Goal: Find specific page/section: Find specific page/section

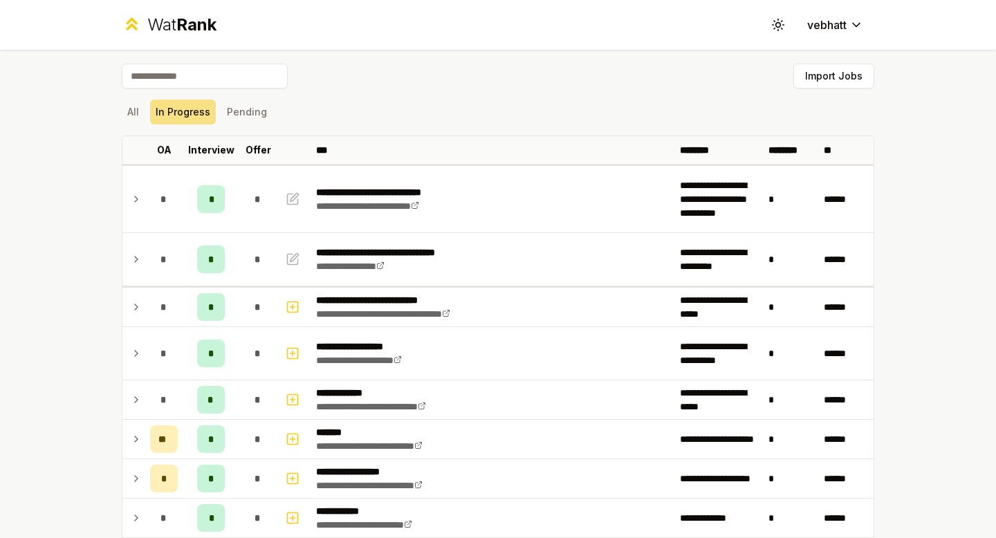
scroll to position [1521, 0]
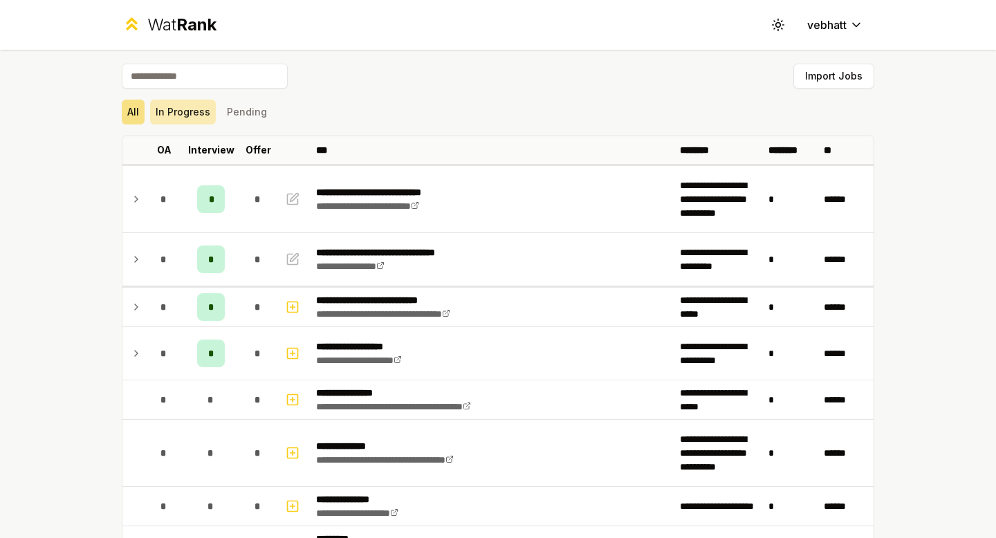
click at [184, 111] on button "In Progress" at bounding box center [183, 112] width 66 height 25
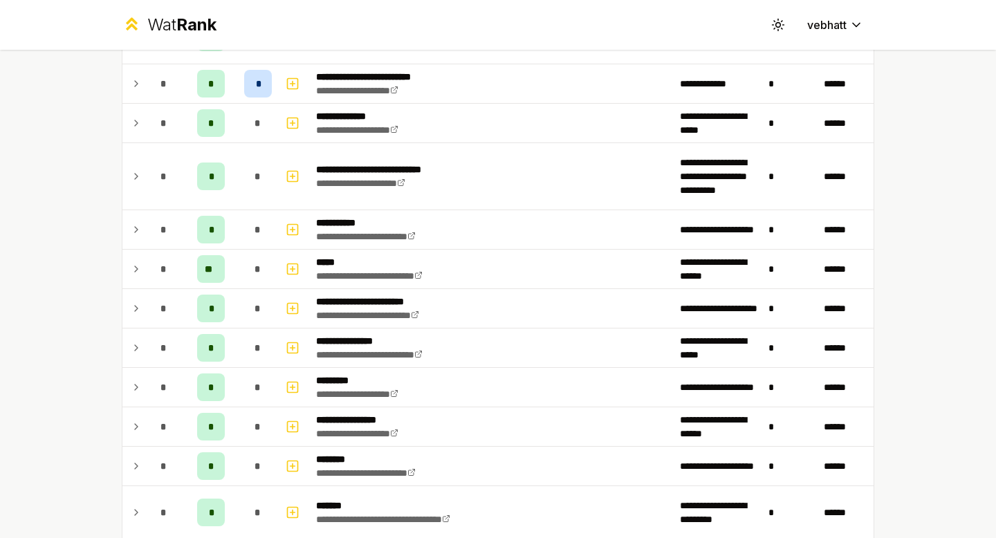
scroll to position [605, 0]
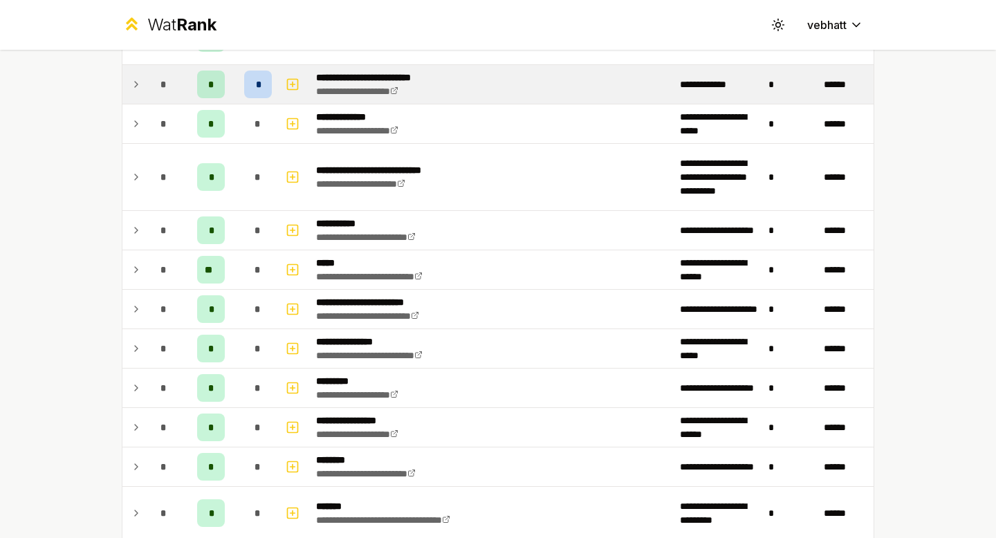
click at [138, 80] on icon at bounding box center [136, 84] width 11 height 17
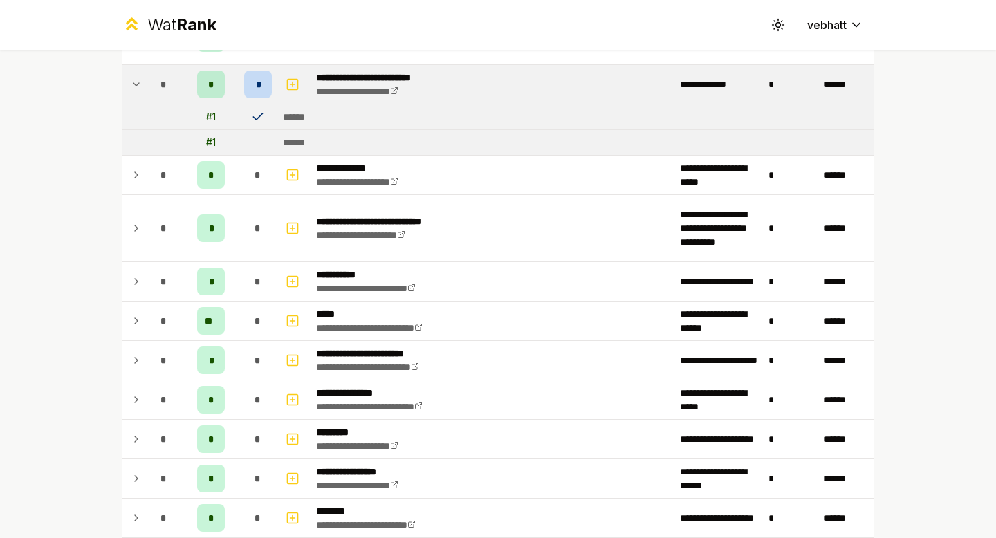
click at [138, 80] on icon at bounding box center [136, 84] width 11 height 17
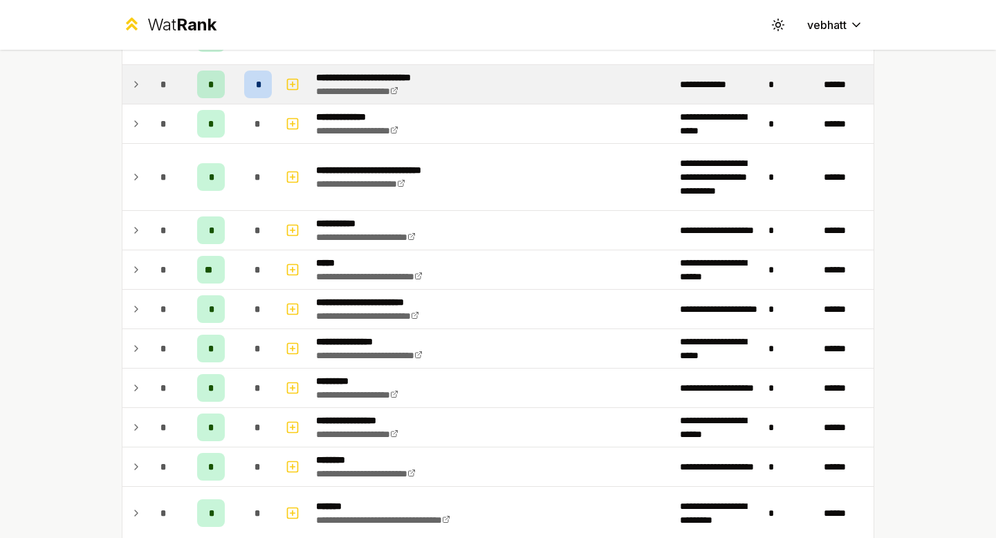
click at [134, 77] on icon at bounding box center [136, 84] width 11 height 17
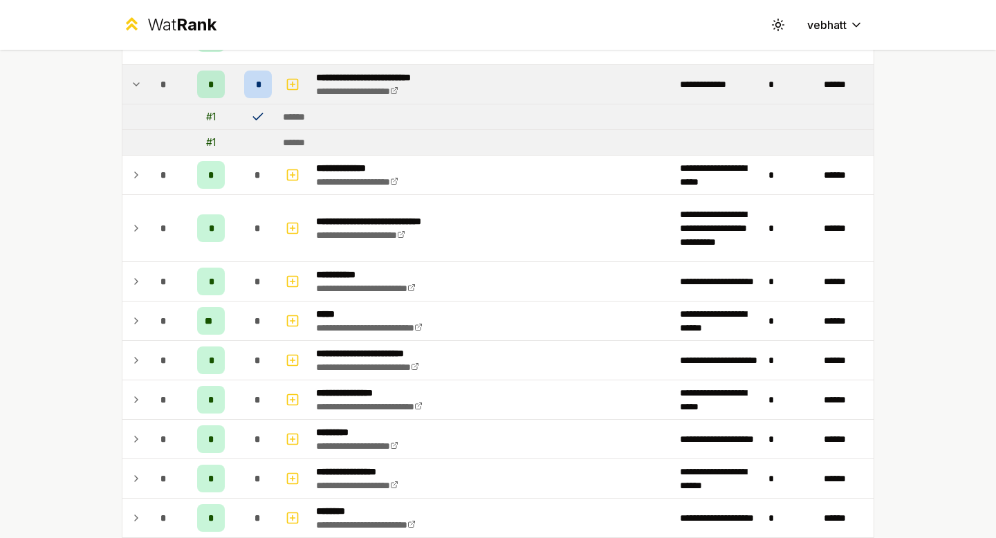
click at [134, 77] on icon at bounding box center [136, 84] width 11 height 17
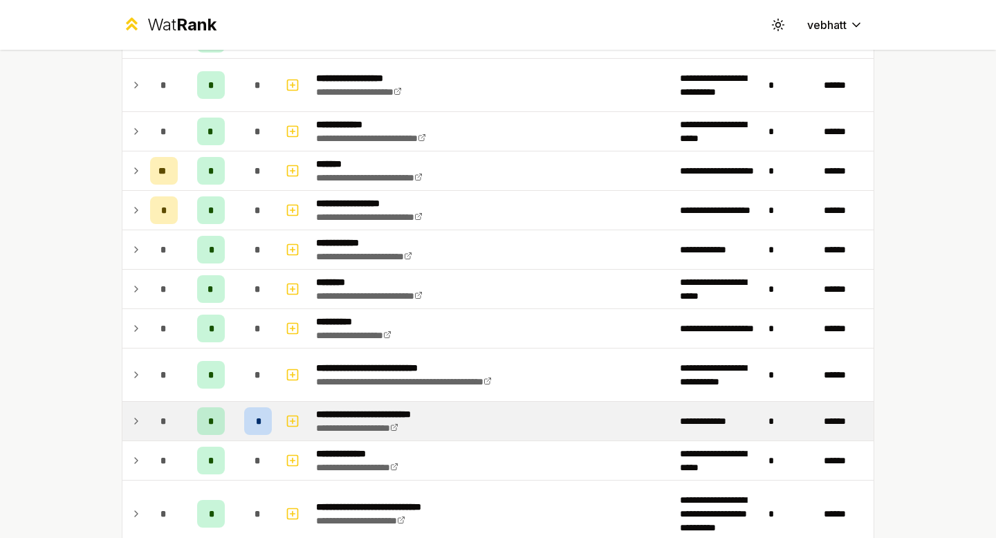
scroll to position [0, 0]
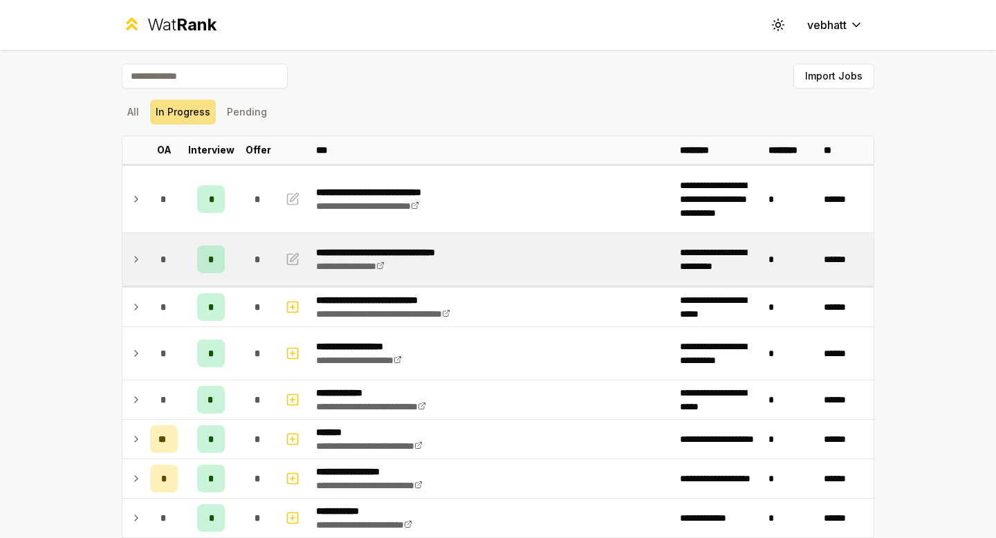
click at [135, 257] on icon at bounding box center [136, 260] width 3 height 6
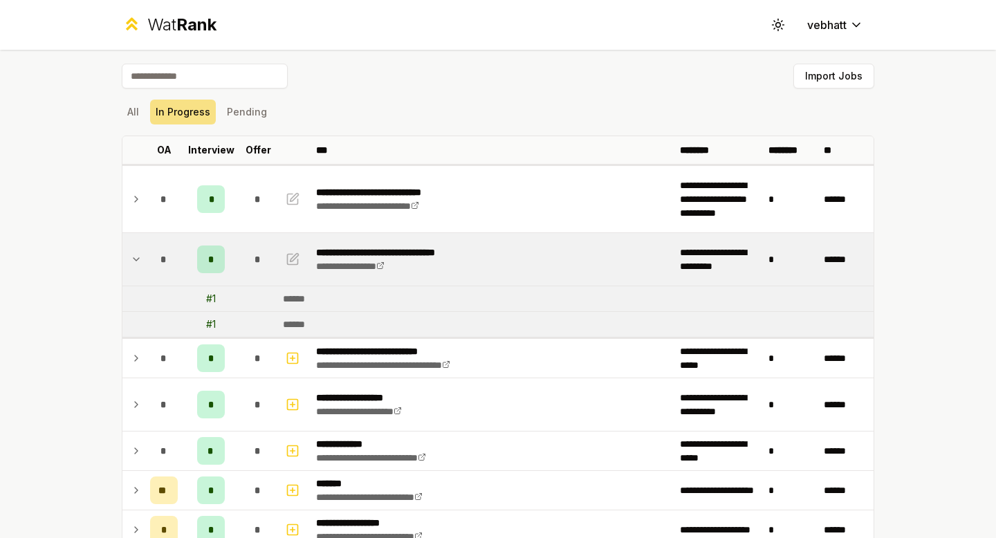
click at [135, 256] on icon at bounding box center [136, 259] width 11 height 17
